Goal: Task Accomplishment & Management: Manage account settings

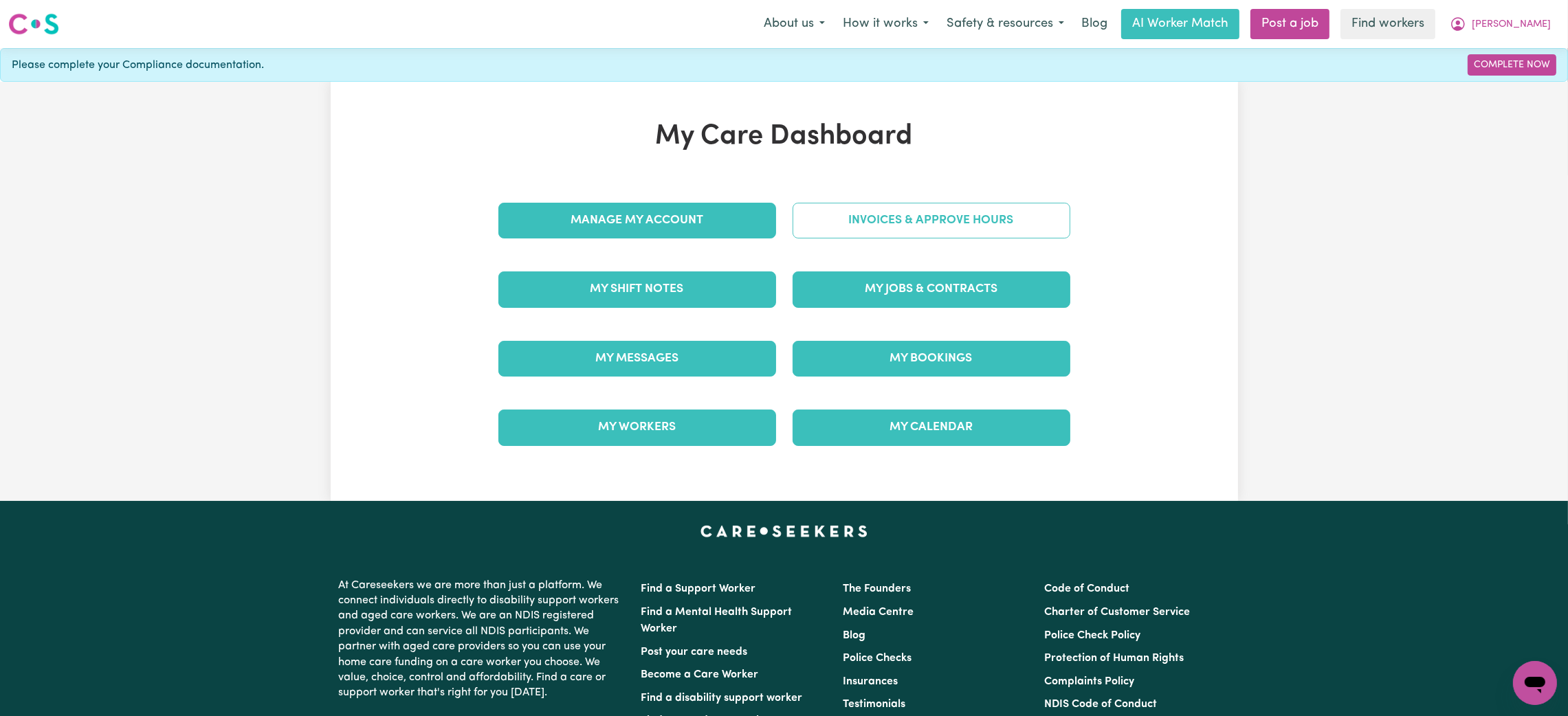
click at [845, 230] on link "Invoices & Approve Hours" at bounding box center [931, 220] width 278 height 35
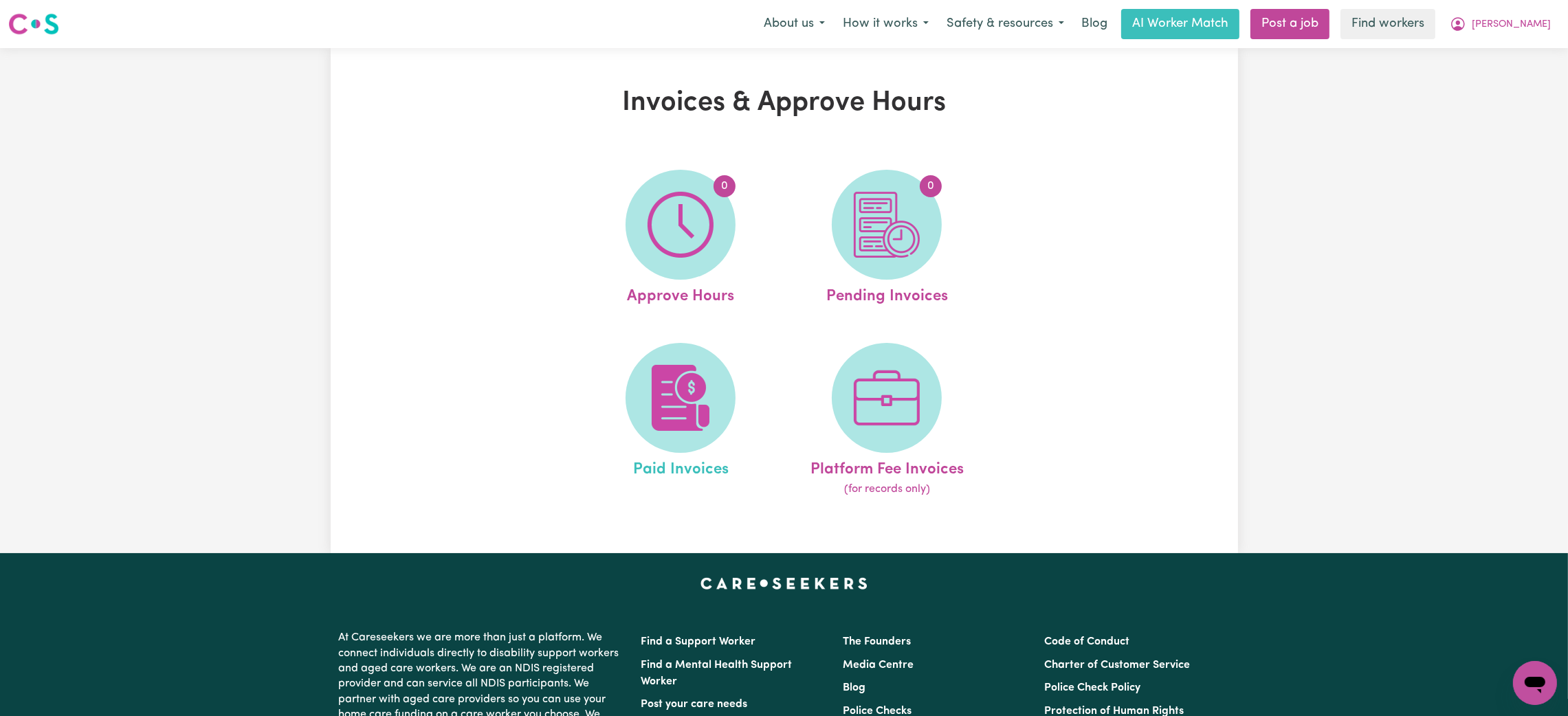
drag, startPoint x: 757, startPoint y: 367, endPoint x: 751, endPoint y: 374, distance: 9.2
click at [757, 368] on link "Paid Invoices" at bounding box center [680, 420] width 198 height 155
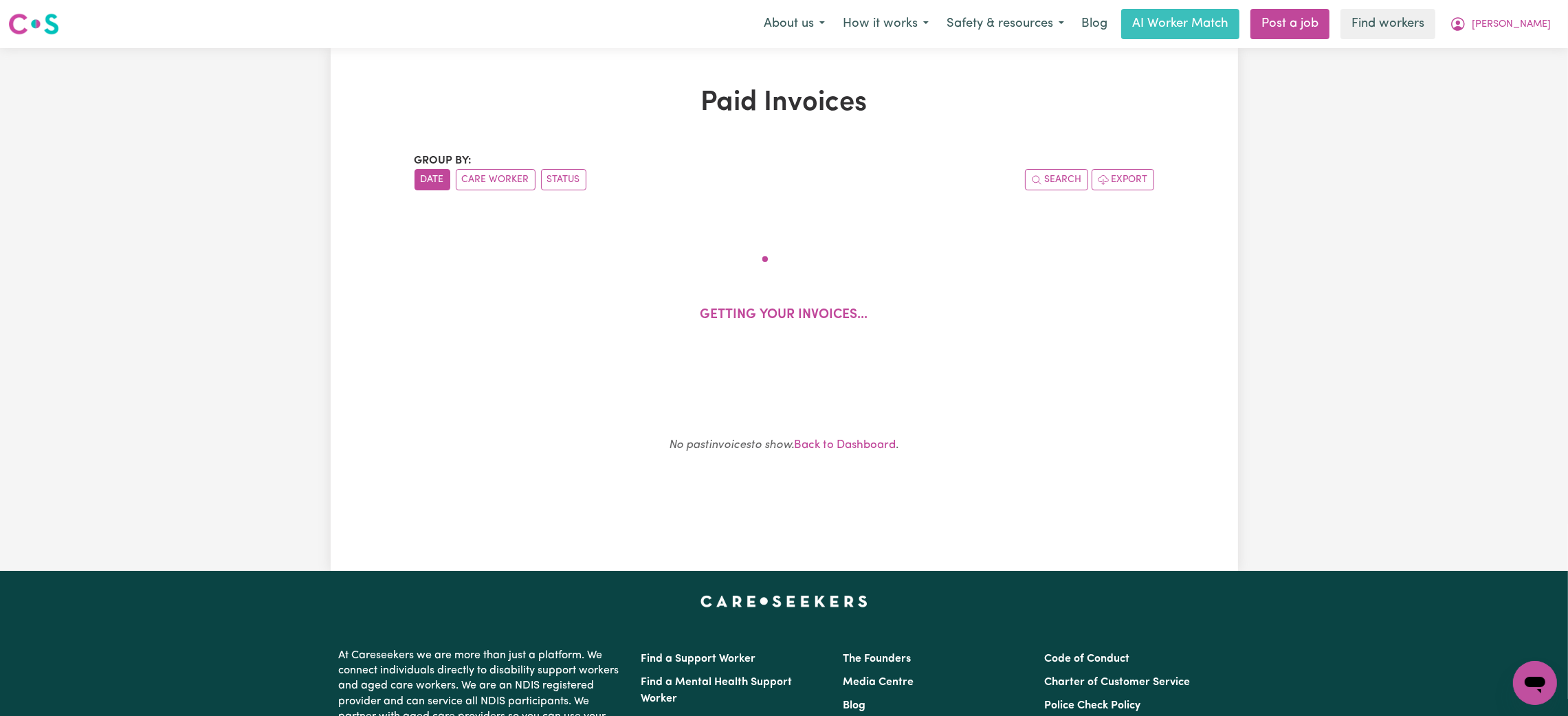
click at [725, 391] on div "Group by: Date Care Worker Status Search Export Getting your invoices... No pas…" at bounding box center [784, 326] width 739 height 347
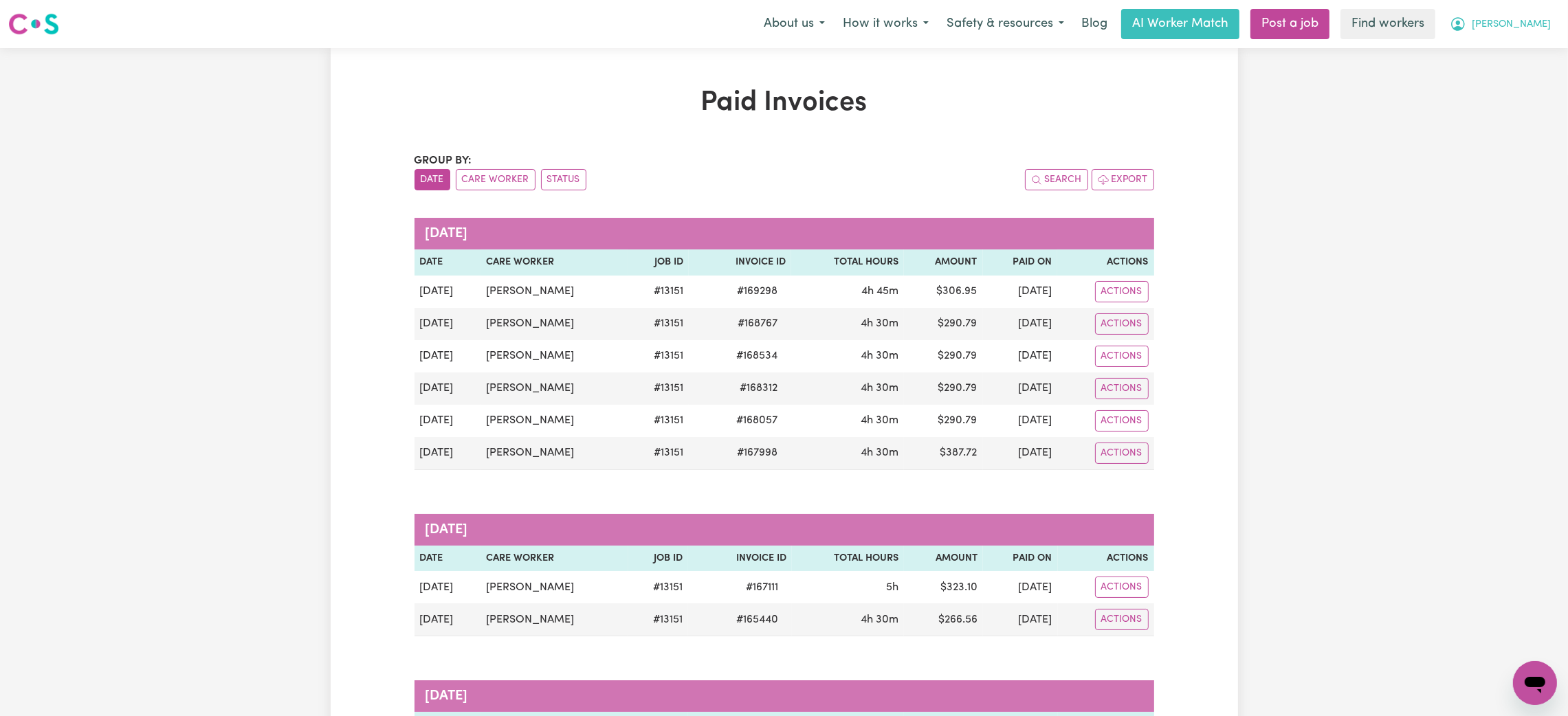
click at [1536, 26] on span "[PERSON_NAME]" at bounding box center [1512, 25] width 79 height 15
click at [1505, 56] on link "My Dashboard" at bounding box center [1505, 54] width 109 height 26
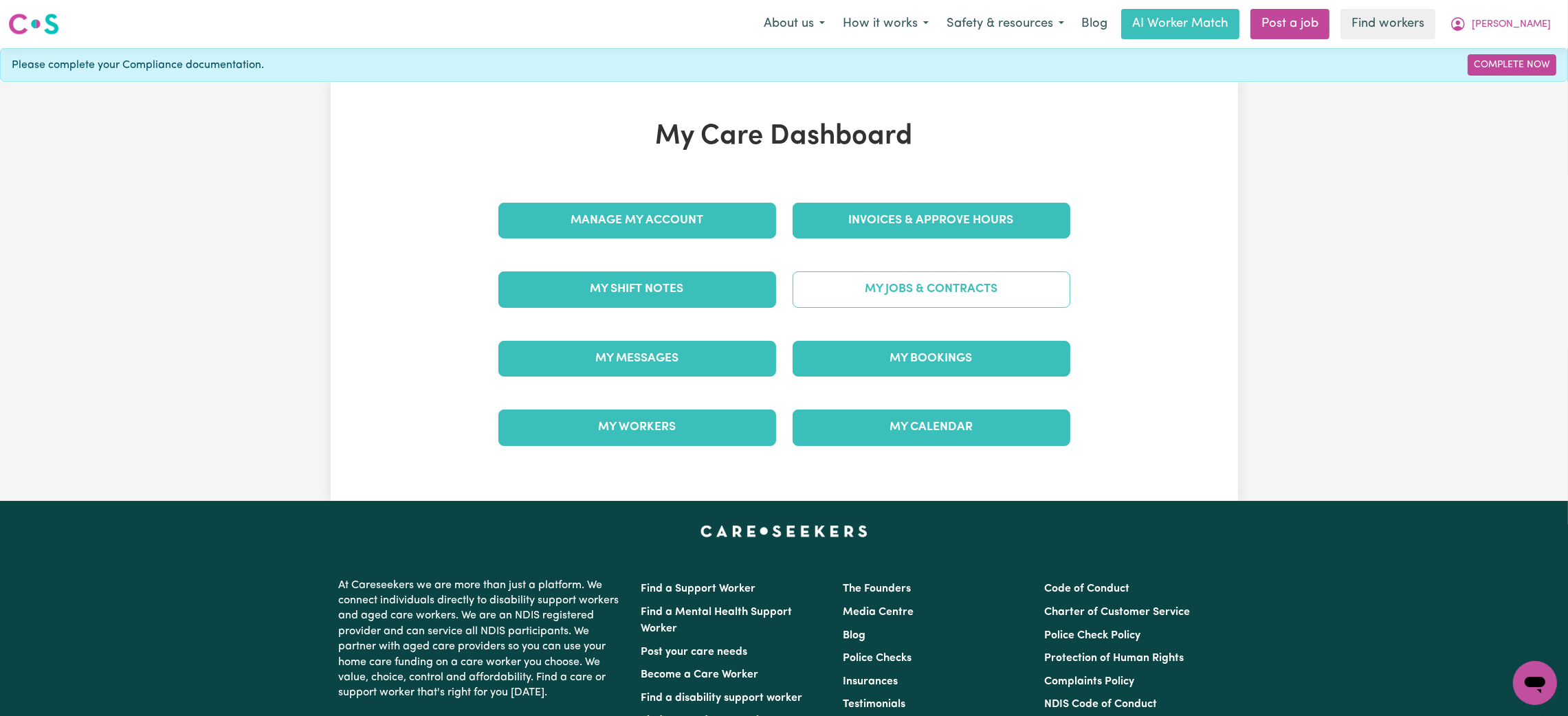
click at [945, 298] on link "My Jobs & Contracts" at bounding box center [931, 289] width 278 height 35
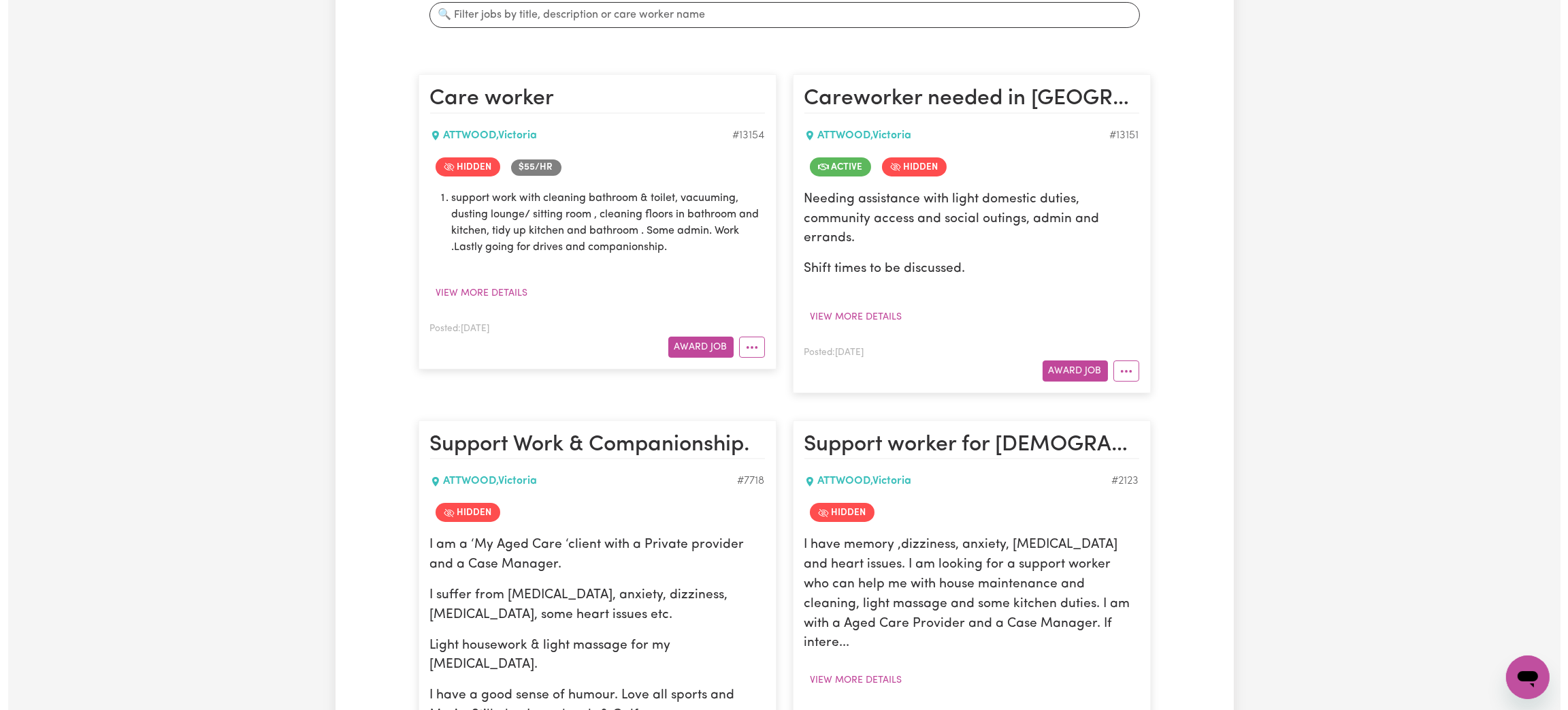
scroll to position [306, 0]
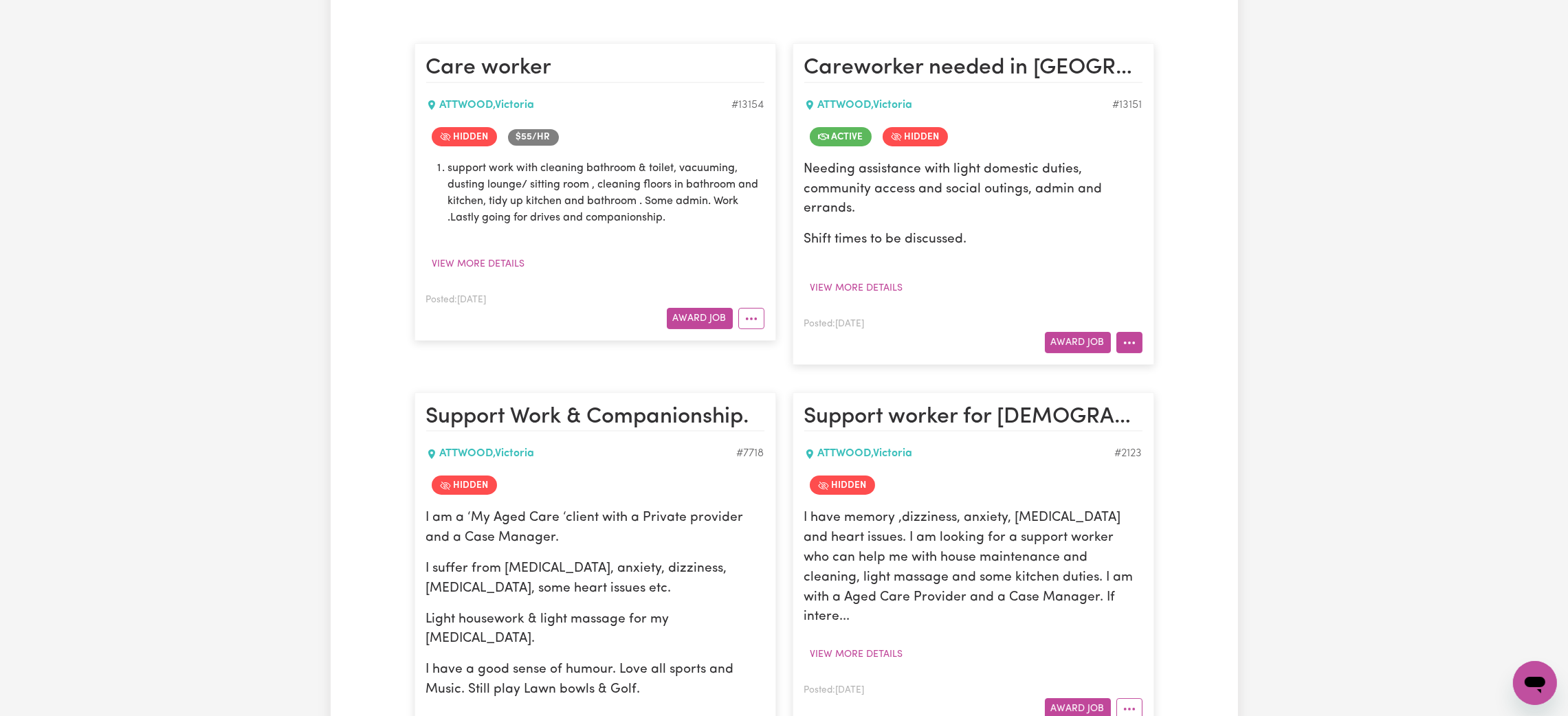
click at [1136, 335] on button "More options" at bounding box center [1129, 342] width 26 height 22
click at [1150, 376] on link "View/Edit Contract" at bounding box center [1184, 374] width 134 height 27
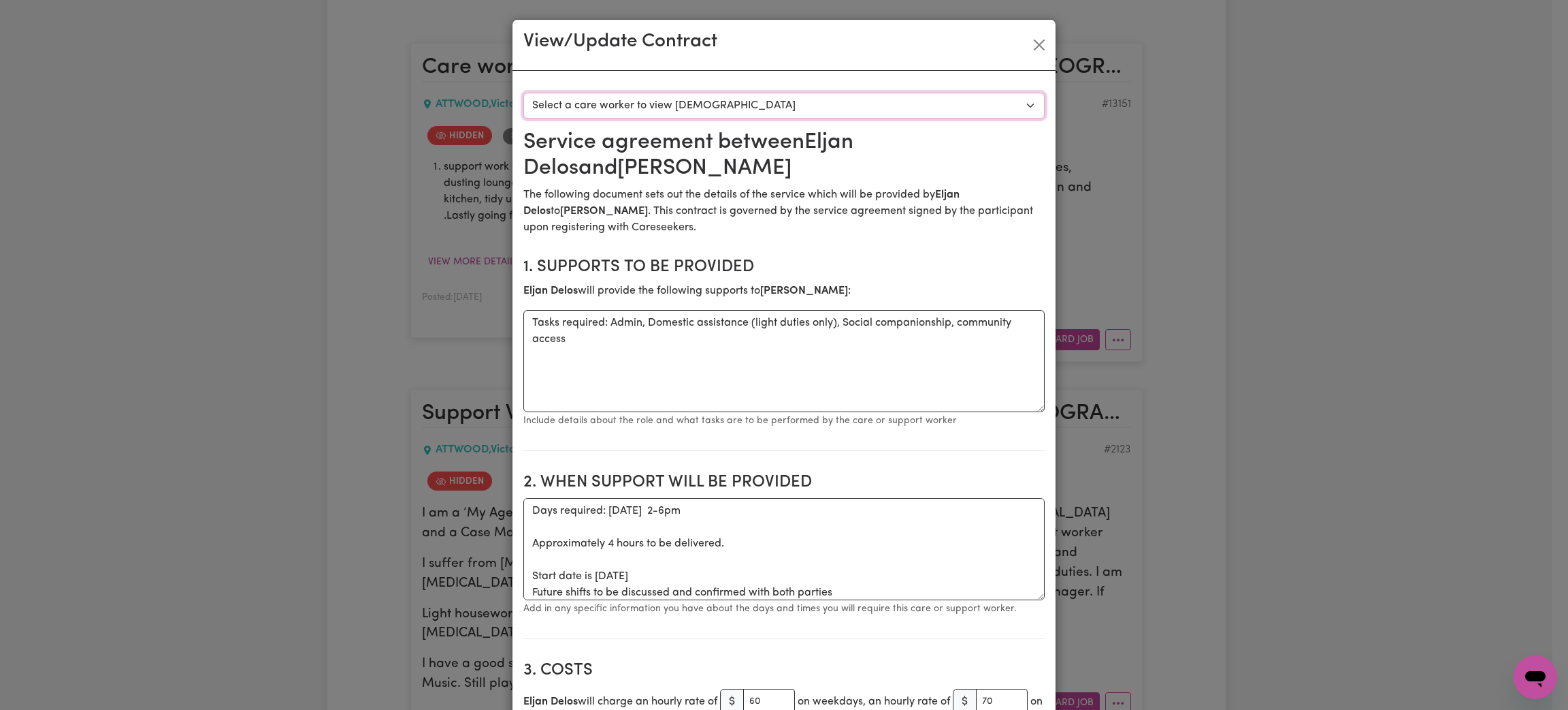
click at [732, 112] on select "Select a care worker to view [DEMOGRAPHIC_DATA] #9565 - [PERSON_NAME] (contract…" at bounding box center [784, 106] width 521 height 26
select select "9177"
click at [523, 92] on select "Select a care worker to view [DEMOGRAPHIC_DATA] #9565 - [PERSON_NAME] (contract…" at bounding box center [784, 106] width 521 height 26
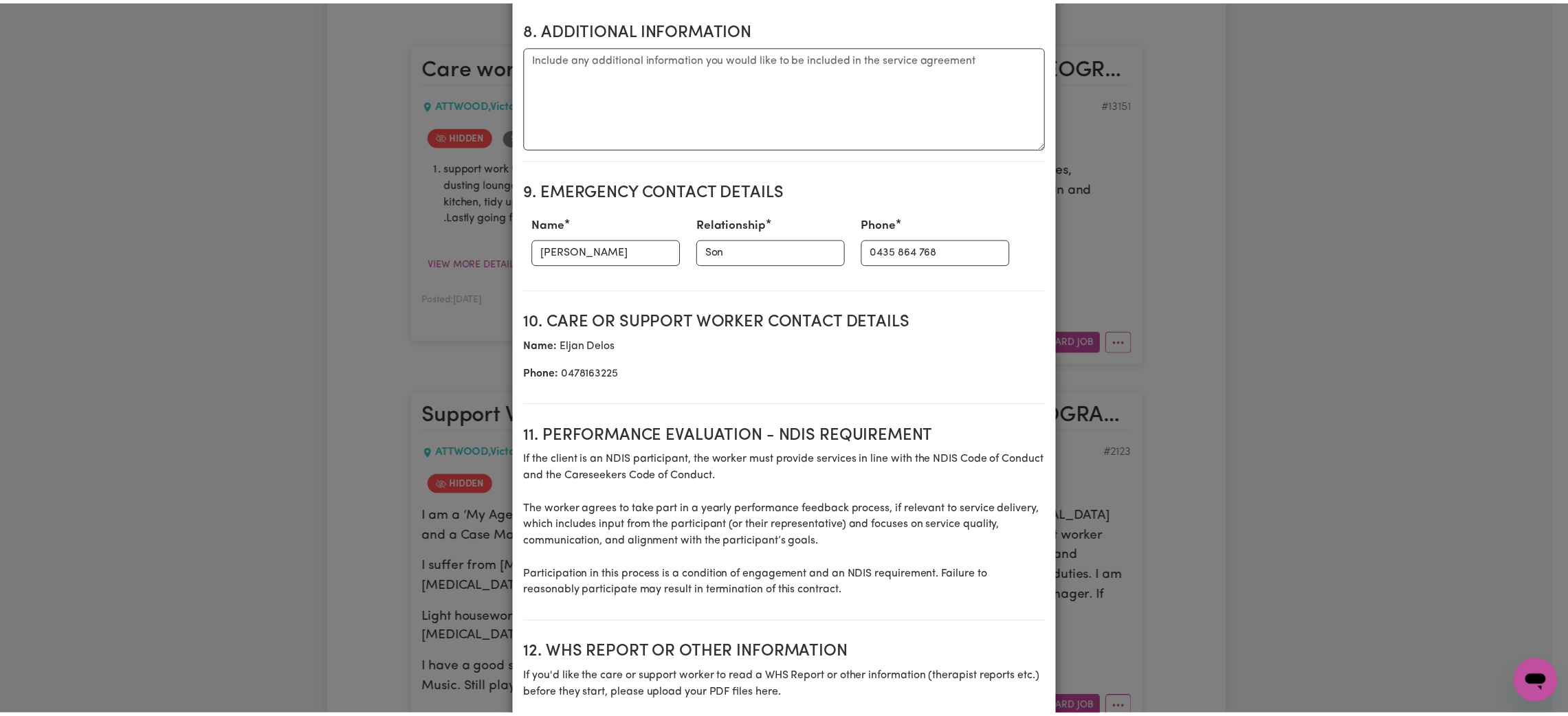
scroll to position [1694, 0]
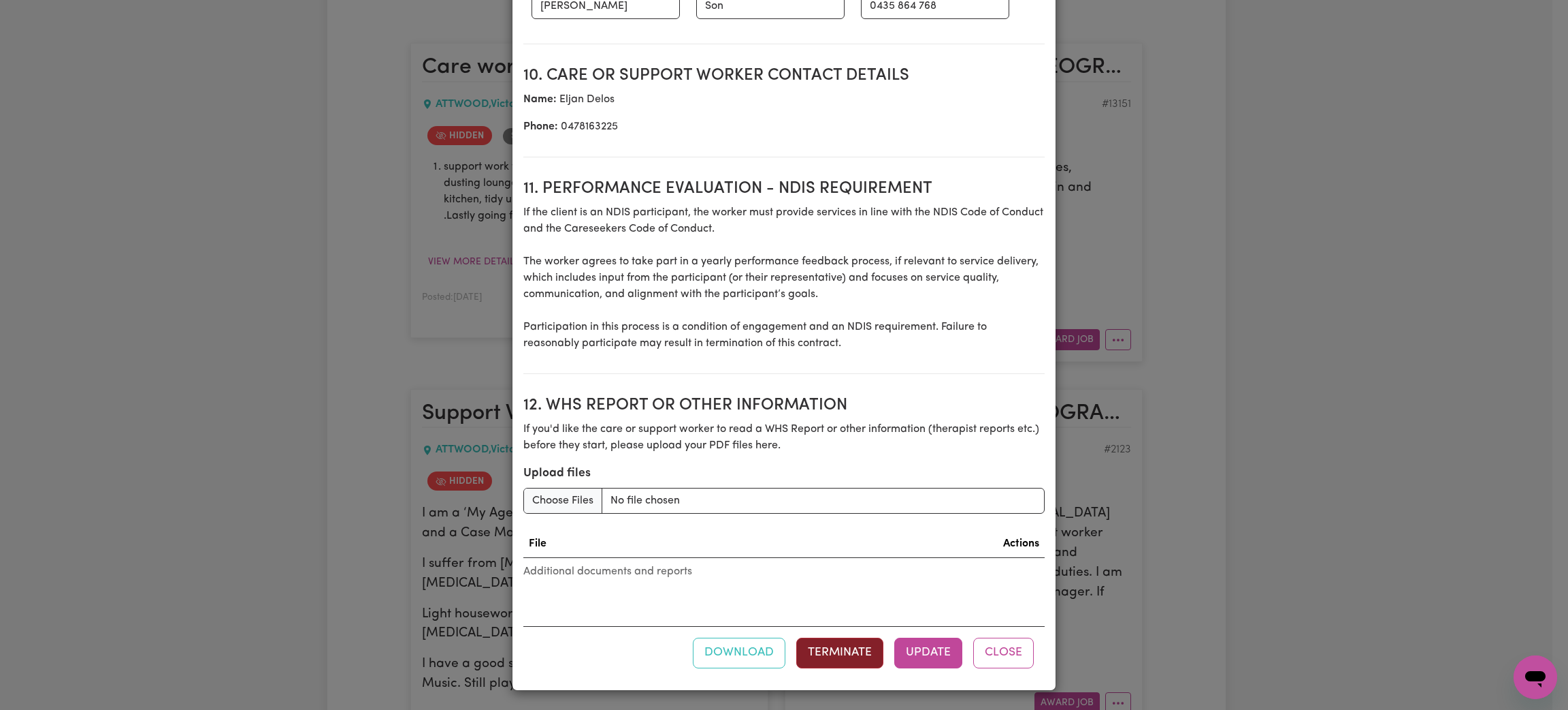
click at [844, 646] on button "Terminate" at bounding box center [840, 652] width 87 height 30
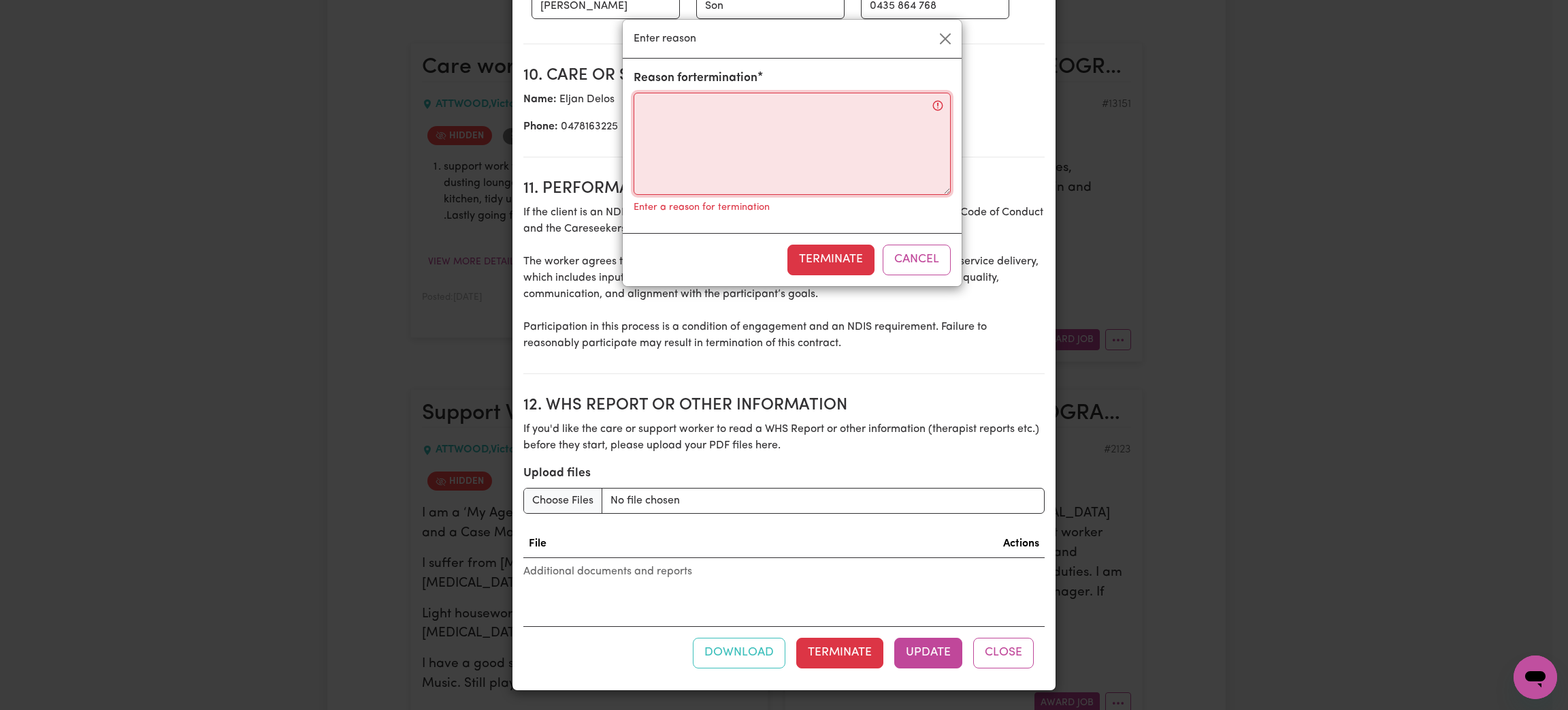
click at [721, 119] on textarea "Reason for termination" at bounding box center [792, 144] width 317 height 102
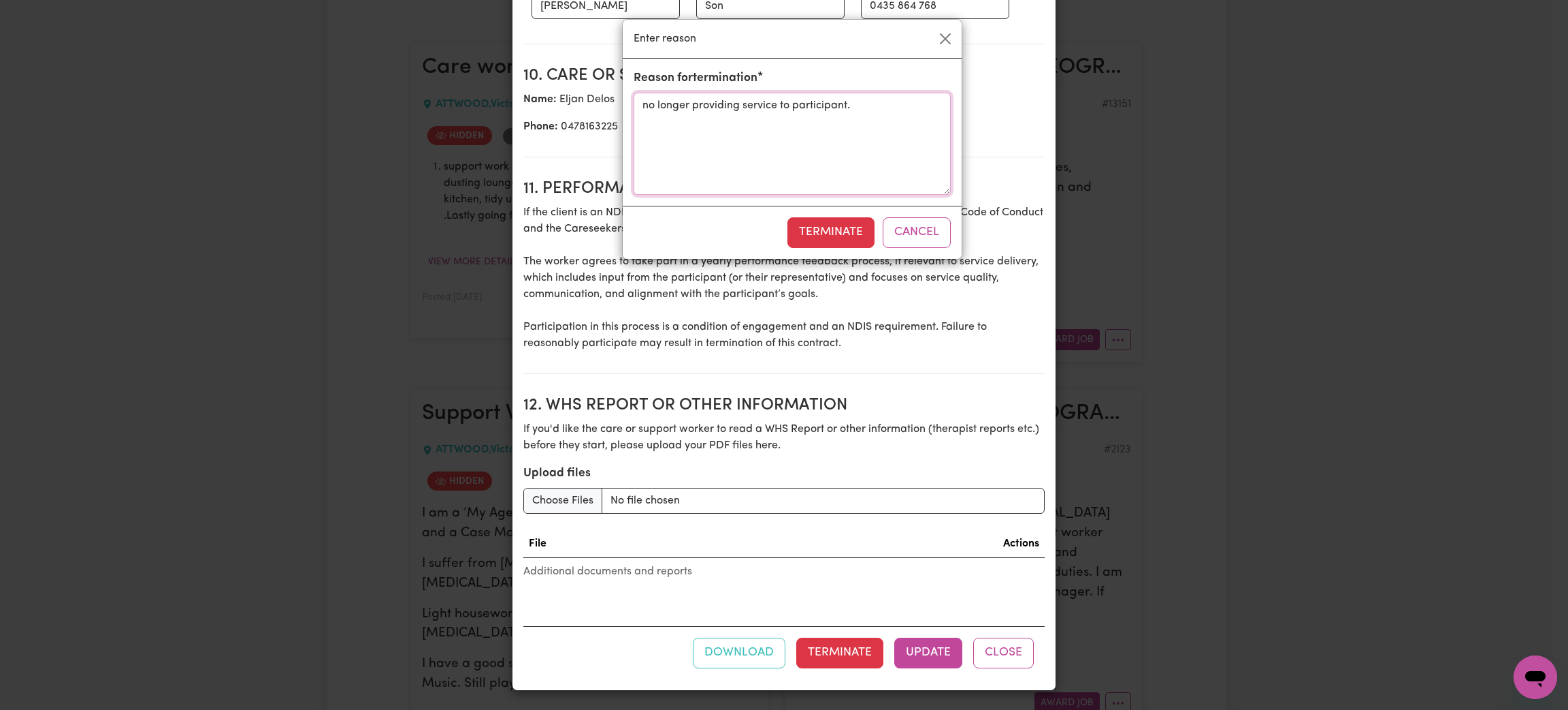
click at [876, 144] on textarea "no longer providing service to participant." at bounding box center [792, 144] width 317 height 102
type textarea "no longer providing service to participant."
click at [812, 243] on button "Terminate" at bounding box center [831, 232] width 87 height 30
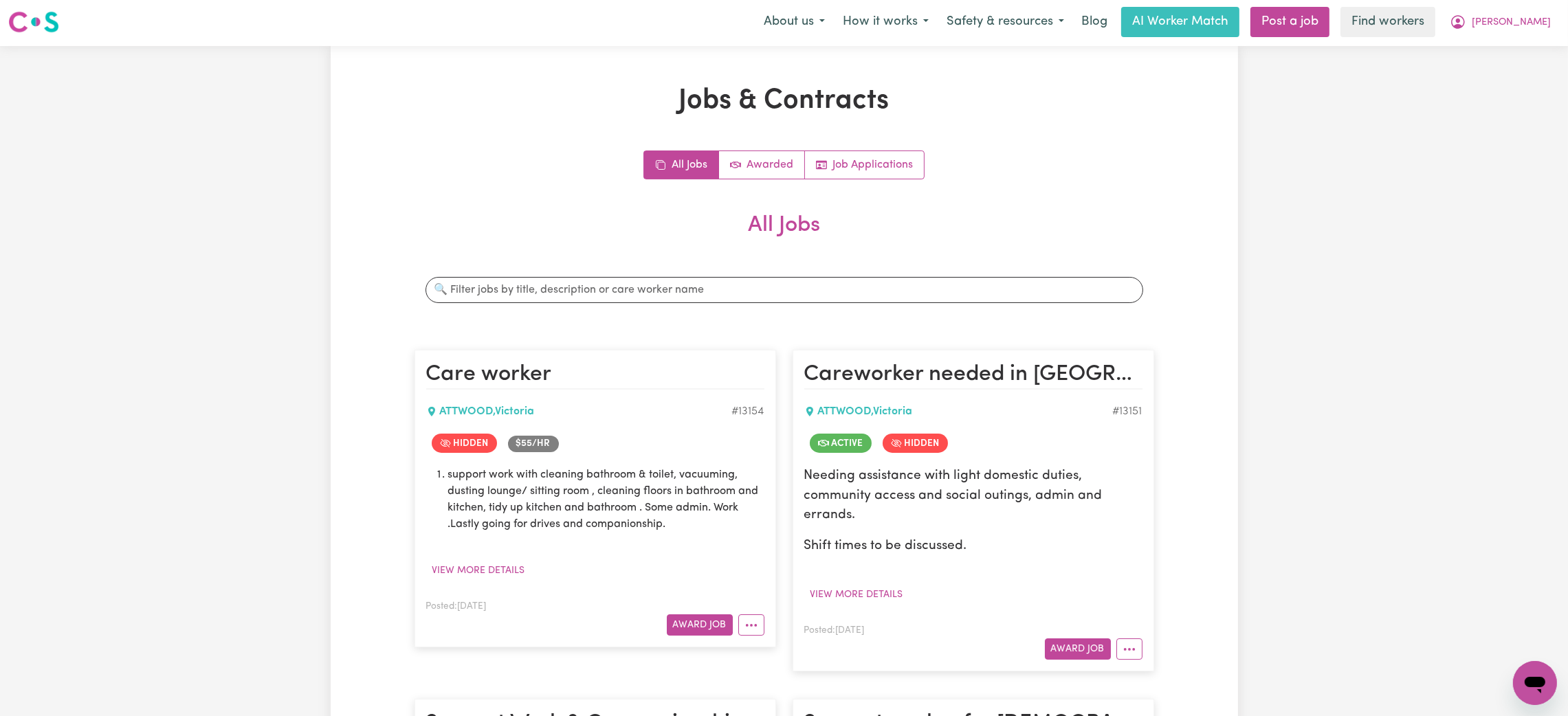
scroll to position [0, 0]
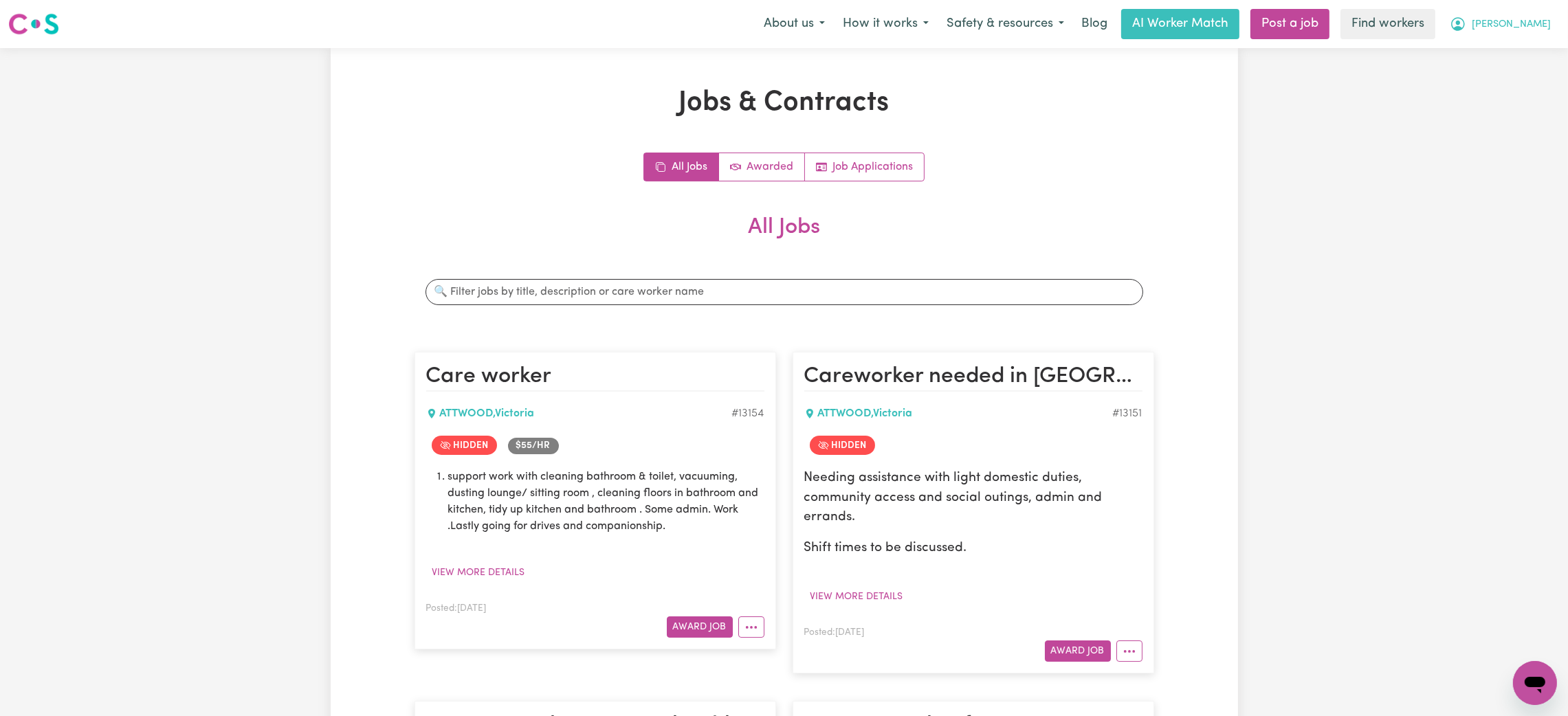
click at [1527, 32] on button "[PERSON_NAME]" at bounding box center [1500, 24] width 119 height 29
click at [1512, 80] on link "Logout" at bounding box center [1505, 79] width 109 height 26
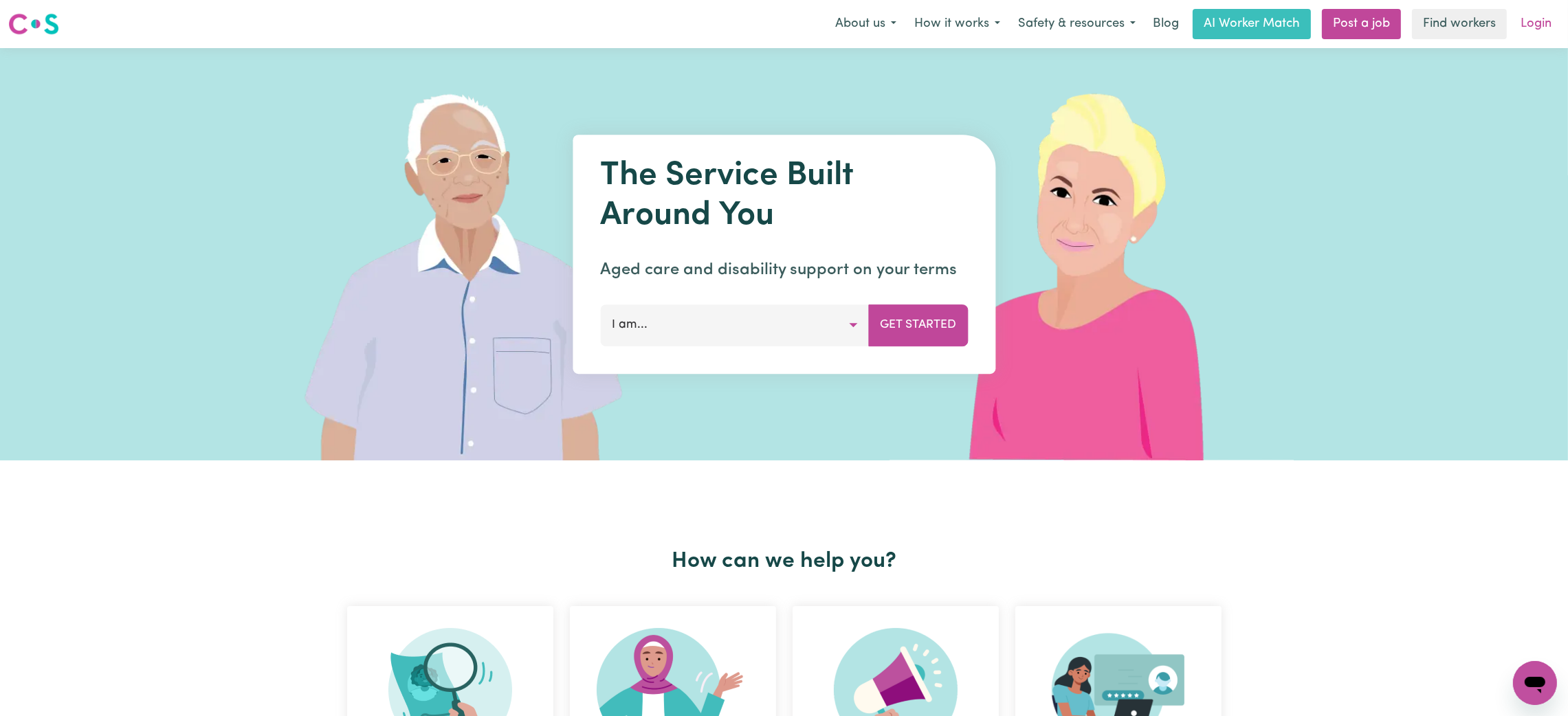
click at [1533, 28] on link "Login" at bounding box center [1536, 24] width 47 height 30
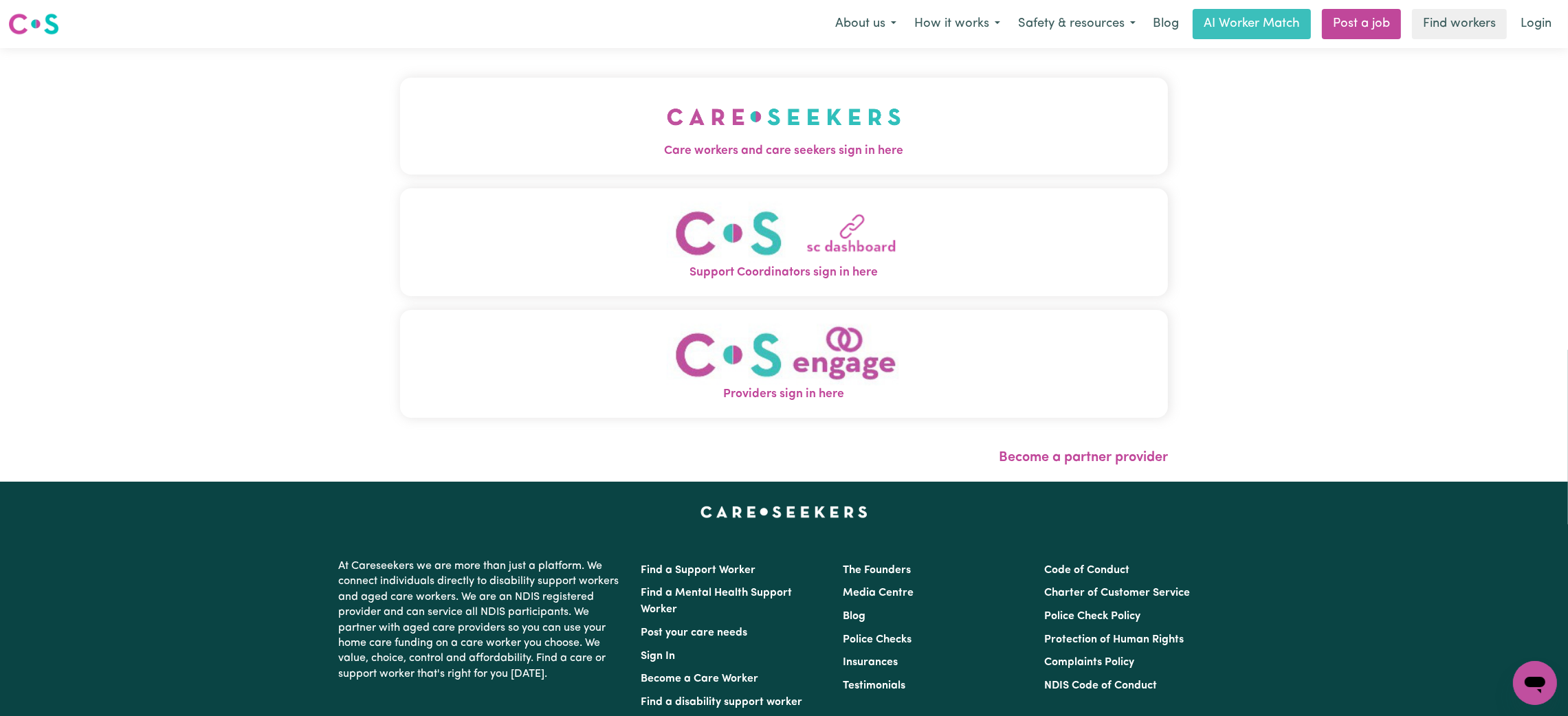
click at [785, 144] on span "Care workers and care seekers sign in here" at bounding box center [784, 151] width 768 height 18
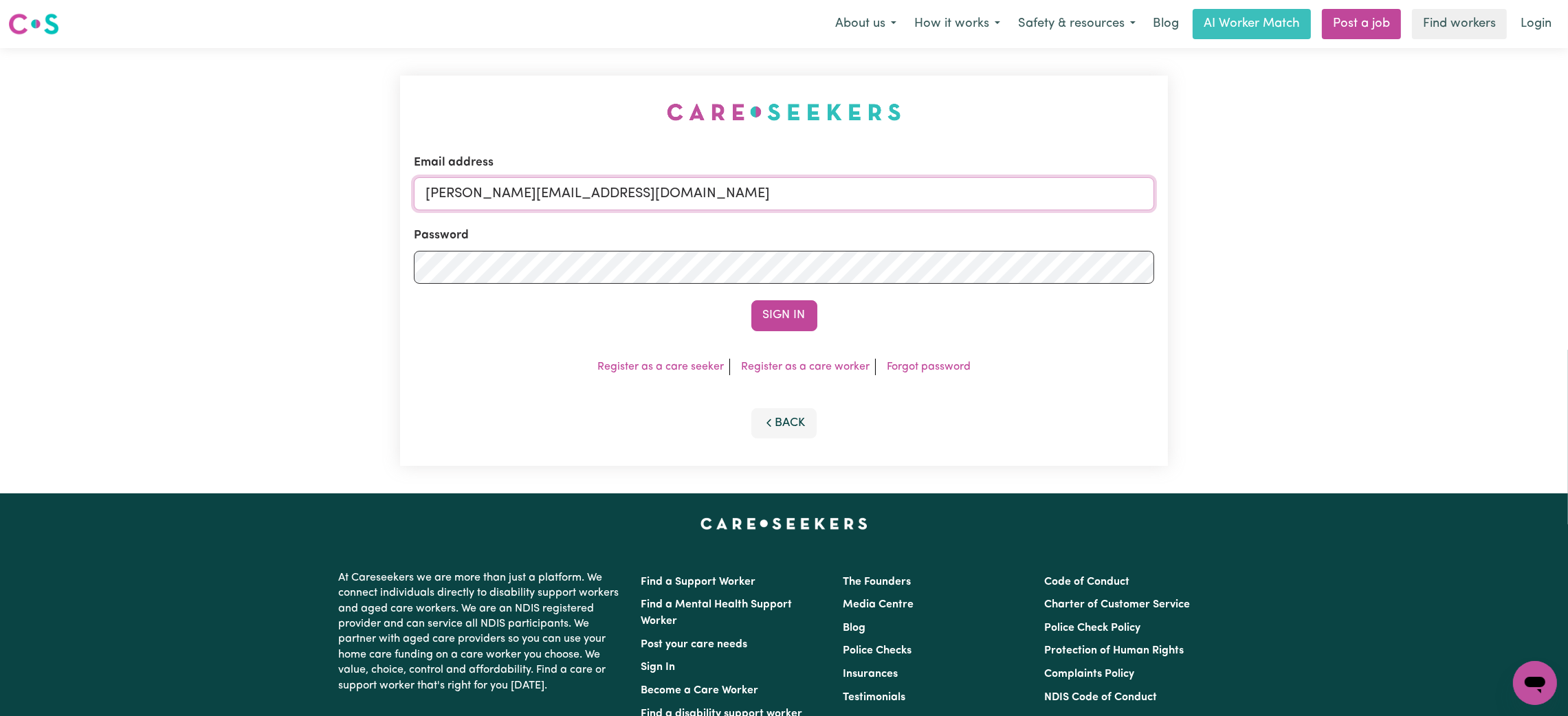
click at [564, 197] on input "[PERSON_NAME][EMAIL_ADDRESS][DOMAIN_NAME]" at bounding box center [783, 193] width 740 height 33
drag, startPoint x: 539, startPoint y: 198, endPoint x: 966, endPoint y: 198, distance: 427.0
click at [966, 198] on input "[EMAIL_ADDRESS][PERSON_NAME][DOMAIN_NAME]" at bounding box center [783, 193] width 740 height 33
type input "superuser~[EMAIL_ADDRESS][DOMAIN_NAME]"
click at [782, 319] on button "Sign In" at bounding box center [784, 315] width 66 height 30
